Goal: Transaction & Acquisition: Purchase product/service

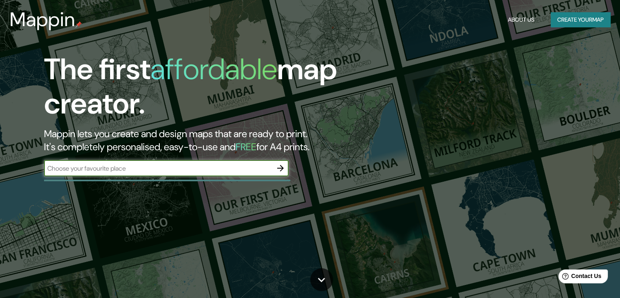
click at [580, 18] on button "Create your map" at bounding box center [581, 19] width 60 height 15
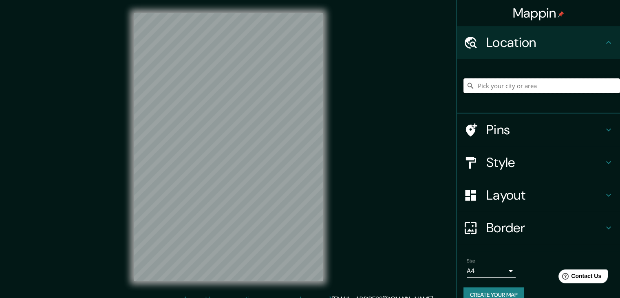
click at [516, 83] on input "Pick your city or area" at bounding box center [542, 85] width 157 height 15
paste input "[PERSON_NAME] [PERSON_NAME], Nuevo Obispado, [GEOGRAPHIC_DATA], N.L."
type input "[PERSON_NAME] [PERSON_NAME], Nuevo Obispado, [GEOGRAPHIC_DATA], N.L."
drag, startPoint x: 600, startPoint y: 85, endPoint x: 410, endPoint y: 87, distance: 190.9
click at [410, 87] on div "Mappin Location [PERSON_NAME][GEOGRAPHIC_DATA][PERSON_NAME][GEOGRAPHIC_DATA], […" at bounding box center [310, 153] width 620 height 307
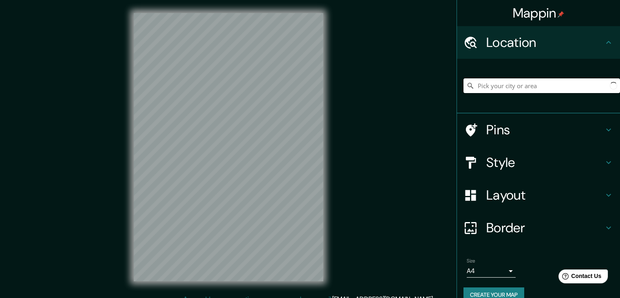
type input "r"
click at [475, 83] on input "[PERSON_NAME] [PERSON_NAME]" at bounding box center [542, 85] width 157 height 15
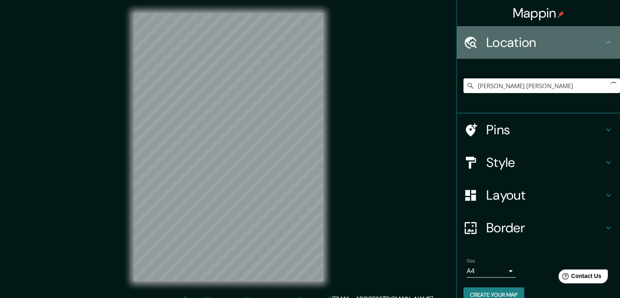
click at [487, 48] on h4 "Location" at bounding box center [545, 42] width 117 height 16
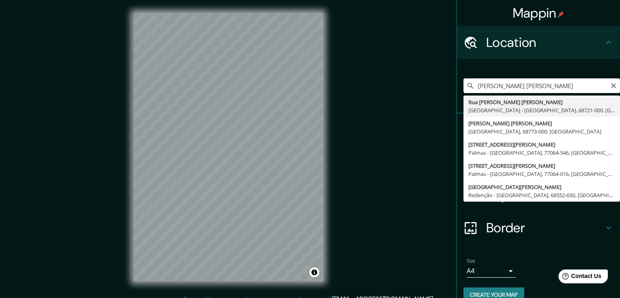
click at [538, 87] on input "[PERSON_NAME] [PERSON_NAME]" at bounding box center [542, 85] width 157 height 15
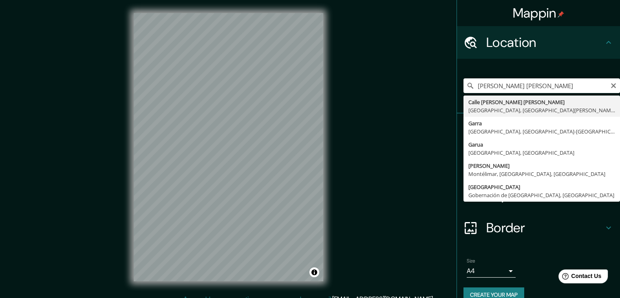
type input "[GEOGRAPHIC_DATA][PERSON_NAME][PERSON_NAME], [GEOGRAPHIC_DATA][PERSON_NAME], [G…"
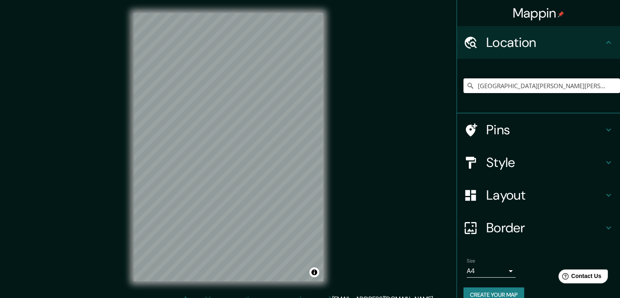
click at [493, 194] on h4 "Layout" at bounding box center [545, 195] width 117 height 16
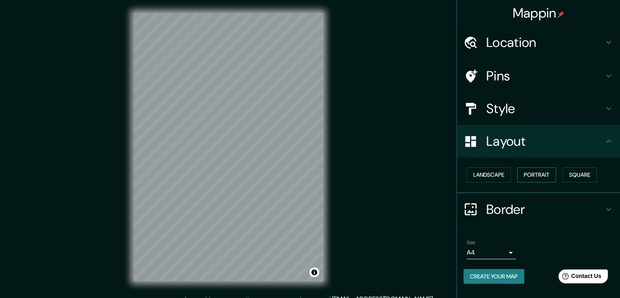
drag, startPoint x: 525, startPoint y: 166, endPoint x: 536, endPoint y: 177, distance: 15.9
click at [526, 166] on div "Landscape [GEOGRAPHIC_DATA]" at bounding box center [542, 175] width 157 height 22
click at [538, 179] on button "Portrait" at bounding box center [537, 174] width 39 height 15
click at [545, 175] on button "Portrait" at bounding box center [537, 174] width 39 height 15
click at [501, 173] on button "Landscape" at bounding box center [489, 174] width 44 height 15
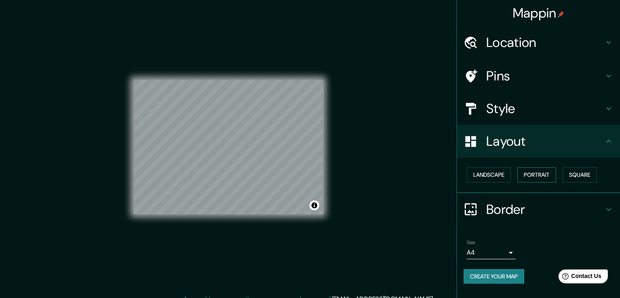
click at [542, 177] on button "Portrait" at bounding box center [537, 174] width 39 height 15
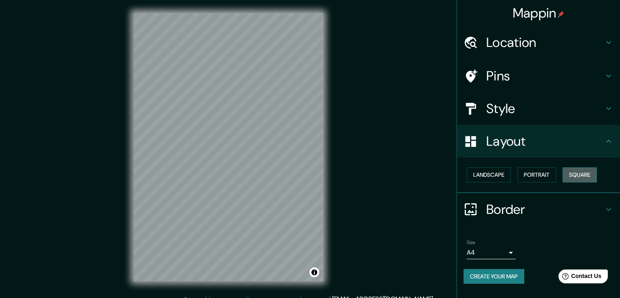
click at [578, 179] on button "Square" at bounding box center [580, 174] width 34 height 15
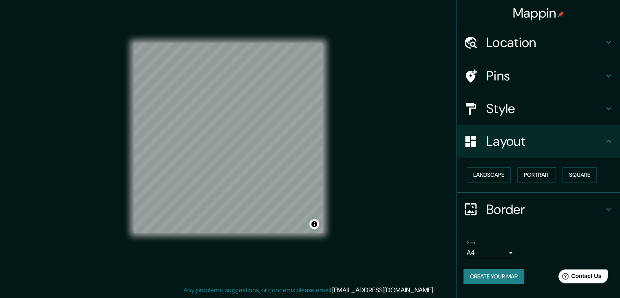
scroll to position [9, 0]
click at [525, 116] on h4 "Style" at bounding box center [545, 108] width 117 height 16
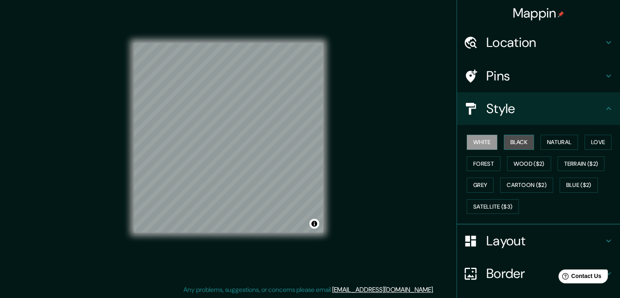
click at [524, 140] on button "Black" at bounding box center [519, 142] width 31 height 15
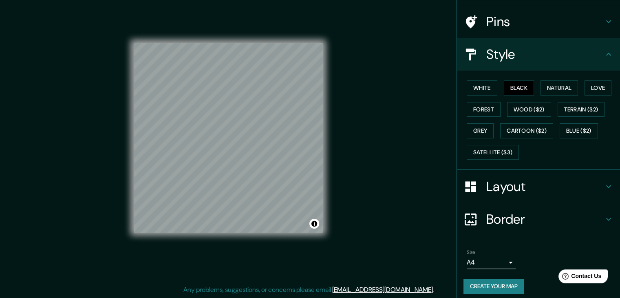
scroll to position [59, 0]
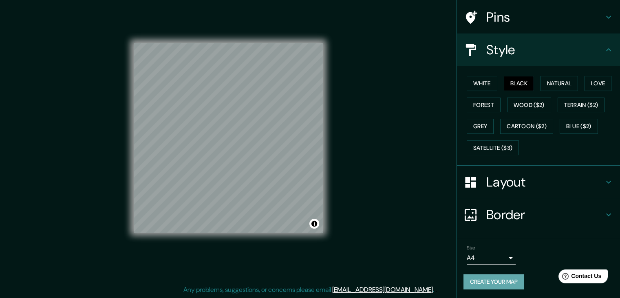
click at [512, 279] on button "Create your map" at bounding box center [494, 281] width 61 height 15
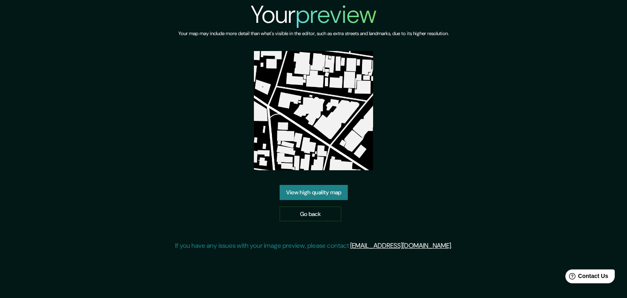
click at [313, 193] on link "View high quality map" at bounding box center [313, 192] width 68 height 15
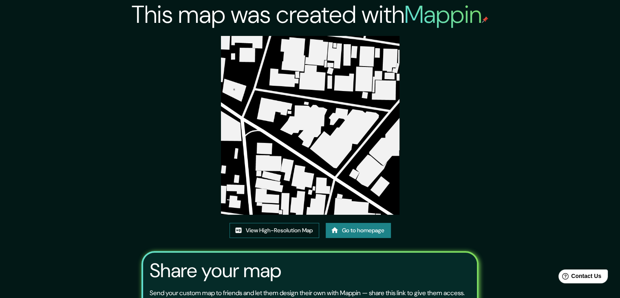
click at [285, 235] on link "View High-Resolution Map" at bounding box center [275, 230] width 90 height 15
